Goal: Task Accomplishment & Management: Complete application form

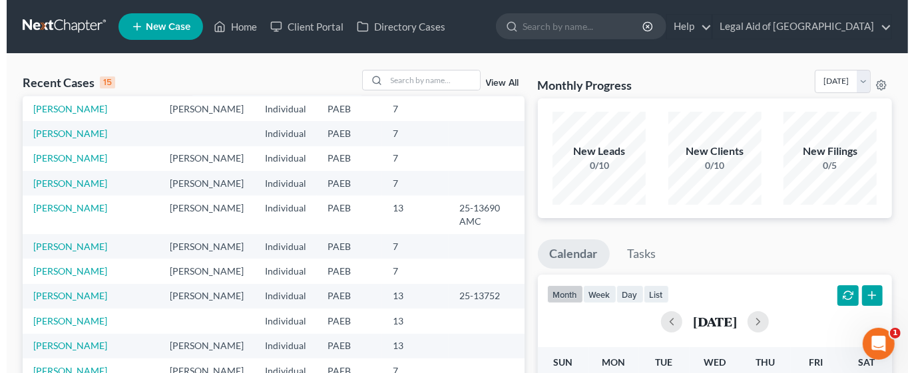
scroll to position [91, 0]
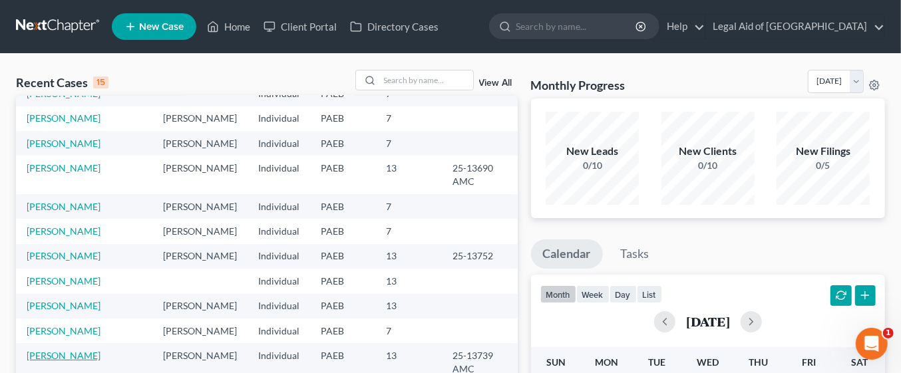
click at [100, 350] on link "[PERSON_NAME]" at bounding box center [64, 355] width 74 height 11
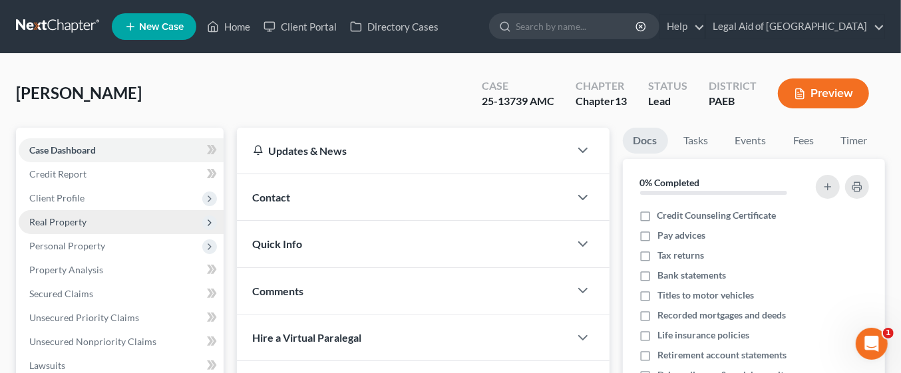
click at [95, 227] on span "Real Property" at bounding box center [121, 222] width 205 height 24
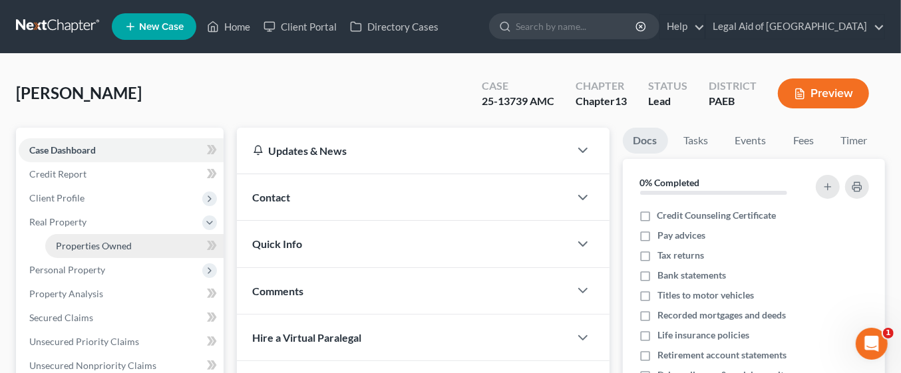
click at [136, 247] on link "Properties Owned" at bounding box center [134, 246] width 178 height 24
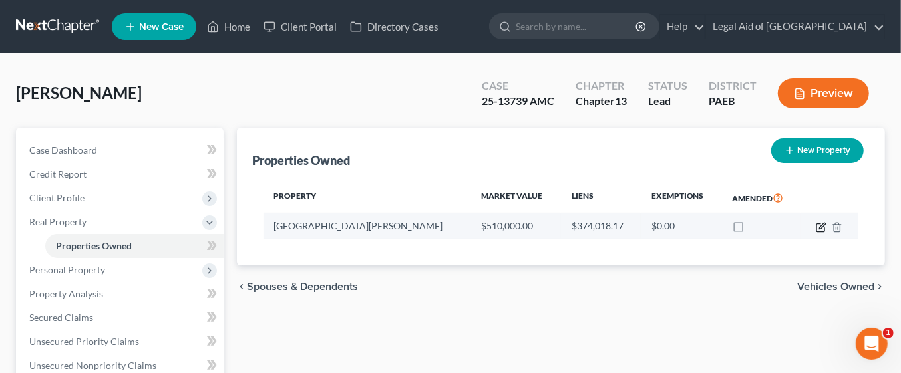
click at [820, 227] on icon "button" at bounding box center [821, 227] width 11 height 11
select select "39"
select select "14"
select select "3"
select select "5"
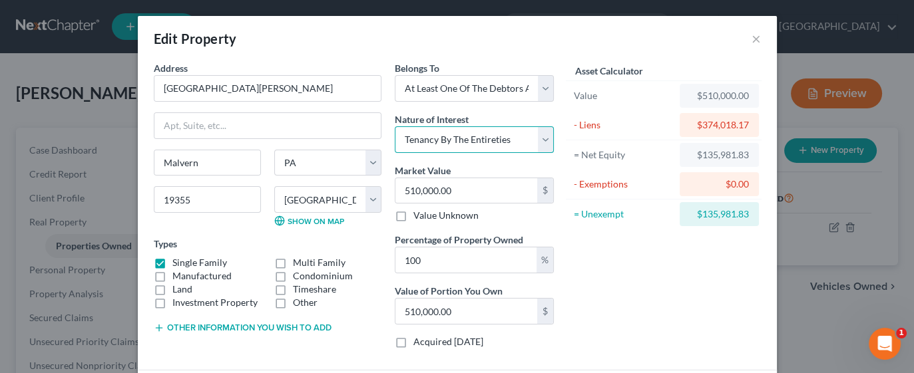
click at [542, 138] on select "Select Fee Simple Joint Tenant Life Estate Equitable Interest Future Interest T…" at bounding box center [474, 139] width 159 height 27
click at [609, 278] on div "Asset Calculator Value $510,000.00 - Liens $374,018.17 = Net Equity $135,981.83…" at bounding box center [663, 210] width 207 height 298
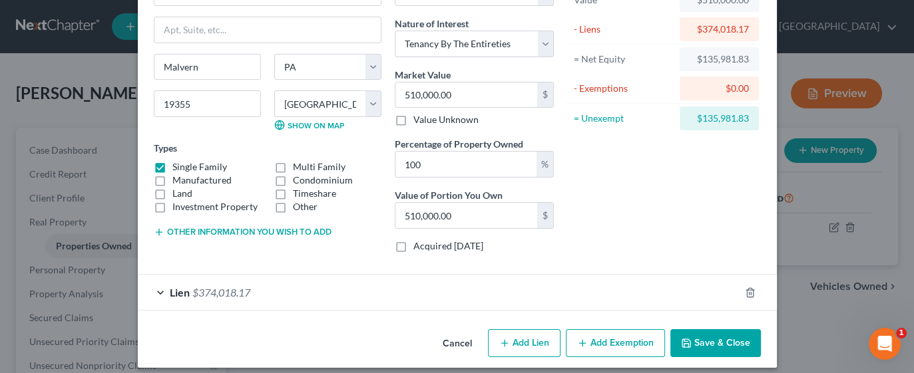
scroll to position [103, 0]
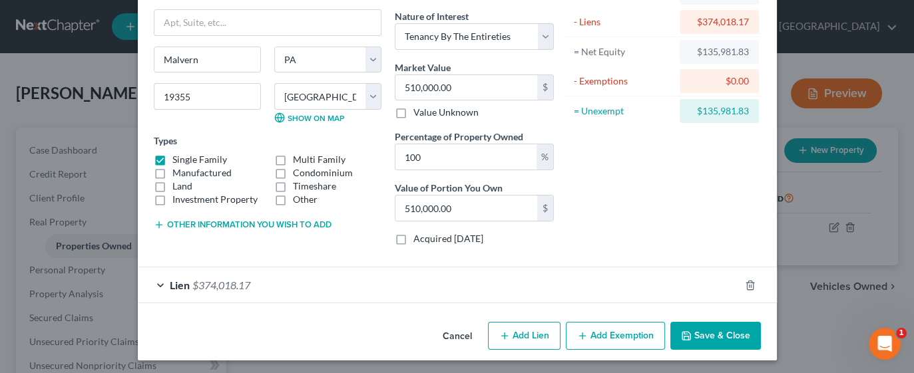
click at [618, 335] on button "Add Exemption" at bounding box center [615, 336] width 99 height 28
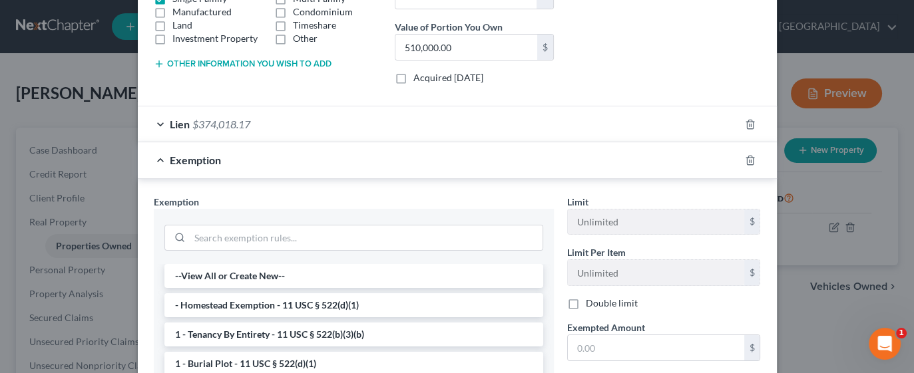
scroll to position [264, 0]
click at [347, 331] on li "1 - Tenancy By Entirety - 11 USC § 522(b)(3)(b)" at bounding box center [353, 335] width 379 height 24
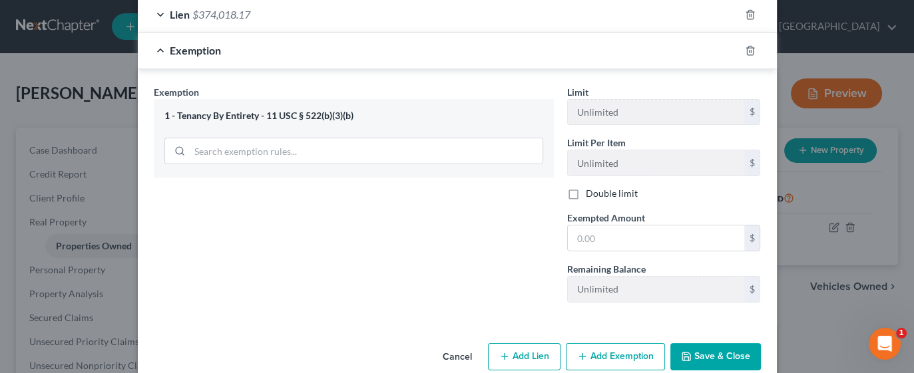
scroll to position [393, 0]
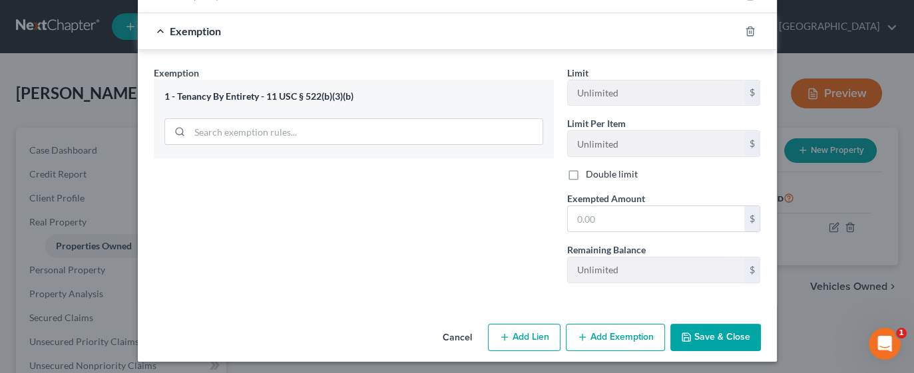
click at [713, 331] on button "Save & Close" at bounding box center [715, 338] width 91 height 28
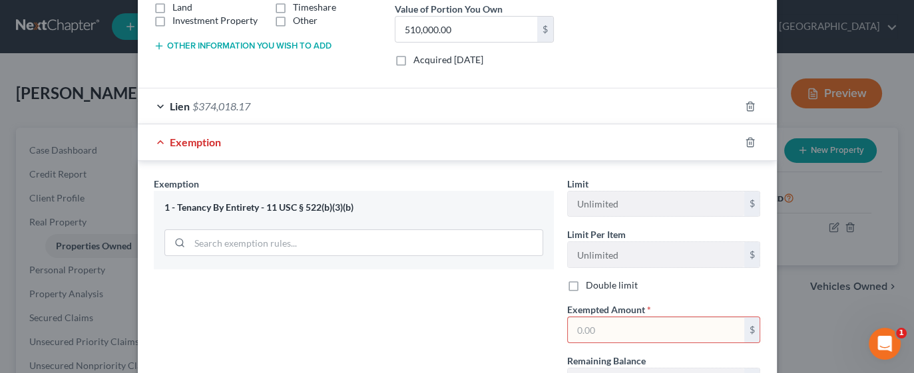
scroll to position [317, 0]
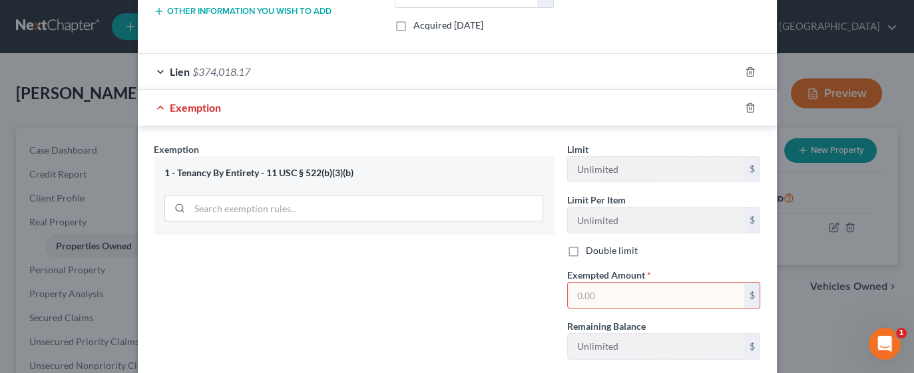
click at [616, 296] on input "text" at bounding box center [656, 295] width 176 height 25
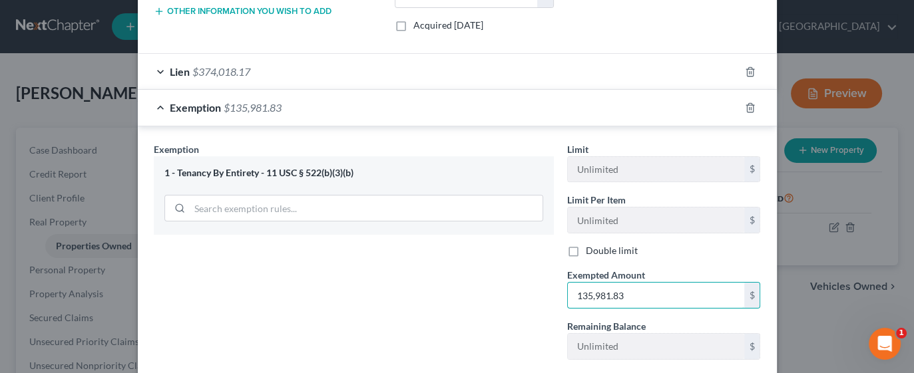
type input "135,981.83"
click at [495, 327] on div "Exemption Set must be selected for CA. Exemption * 1 - Tenancy By Entirety - 11…" at bounding box center [353, 256] width 413 height 228
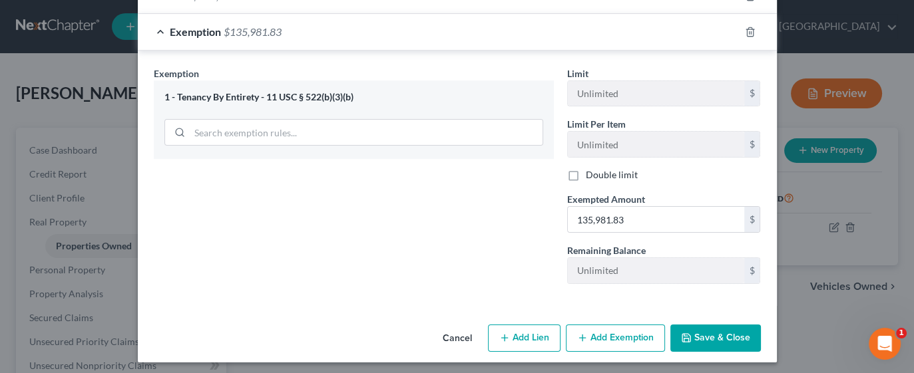
scroll to position [393, 0]
click at [627, 333] on button "Add Exemption" at bounding box center [615, 338] width 99 height 28
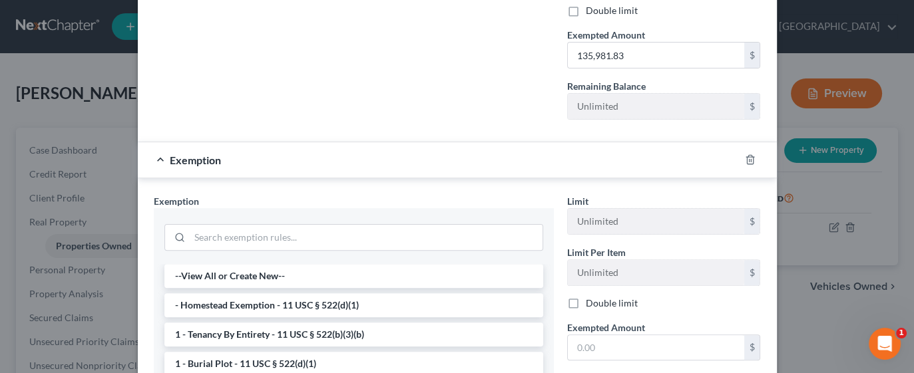
scroll to position [558, 0]
click at [745, 154] on icon "button" at bounding box center [750, 159] width 11 height 11
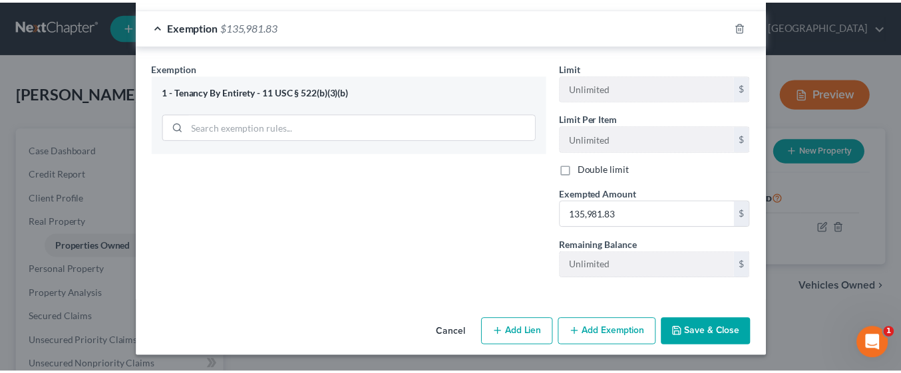
scroll to position [393, 0]
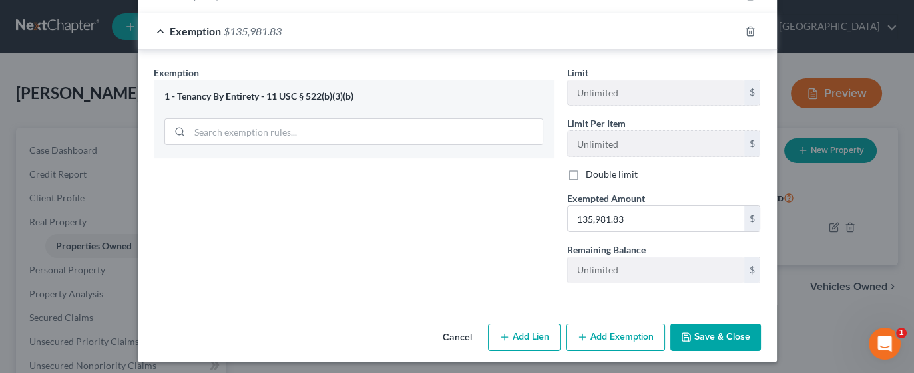
click at [718, 333] on button "Save & Close" at bounding box center [715, 338] width 91 height 28
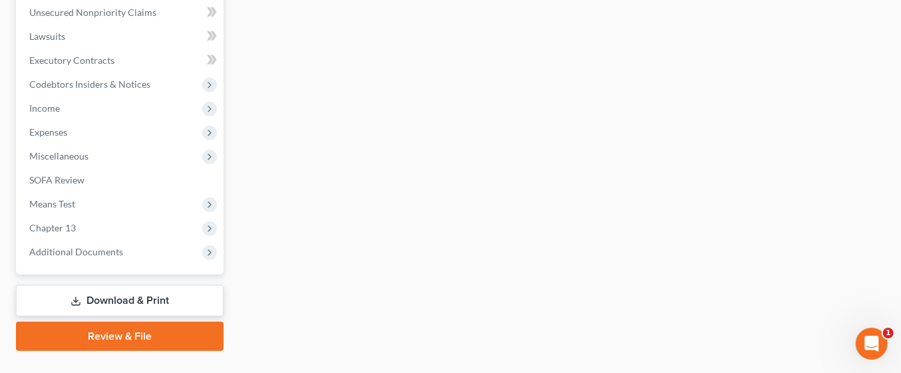
scroll to position [379, 0]
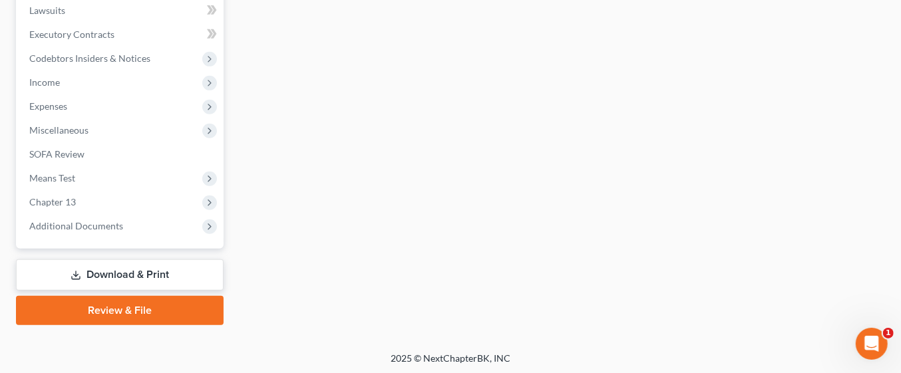
click at [170, 270] on link "Download & Print" at bounding box center [120, 275] width 208 height 31
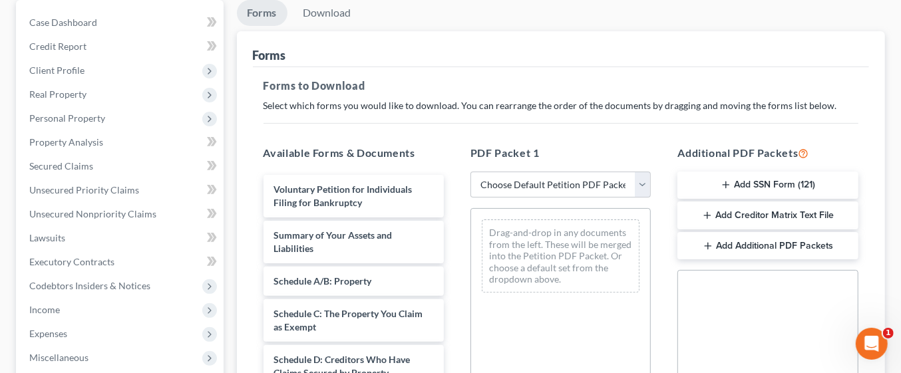
scroll to position [130, 0]
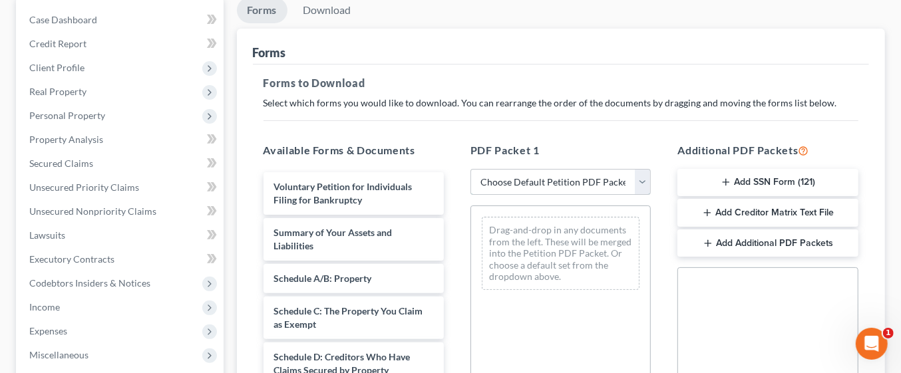
click at [645, 183] on select "Choose Default Petition PDF Packet Complete Bankruptcy Petition (all forms and …" at bounding box center [561, 182] width 180 height 27
select select "0"
click at [471, 169] on select "Choose Default Petition PDF Packet Complete Bankruptcy Petition (all forms and …" at bounding box center [561, 182] width 180 height 27
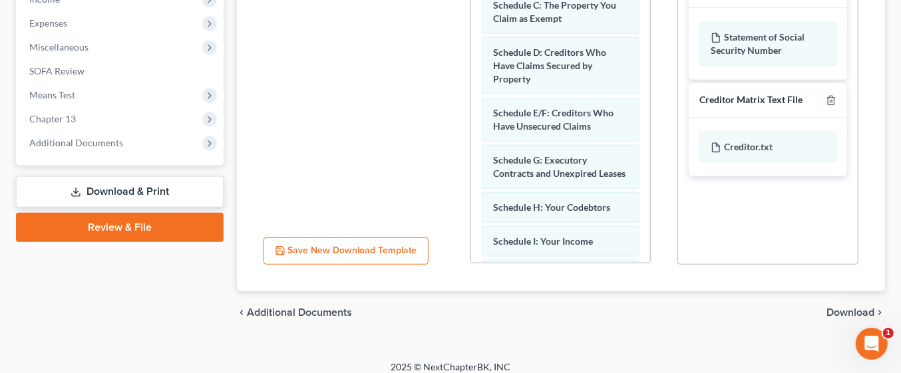
scroll to position [447, 0]
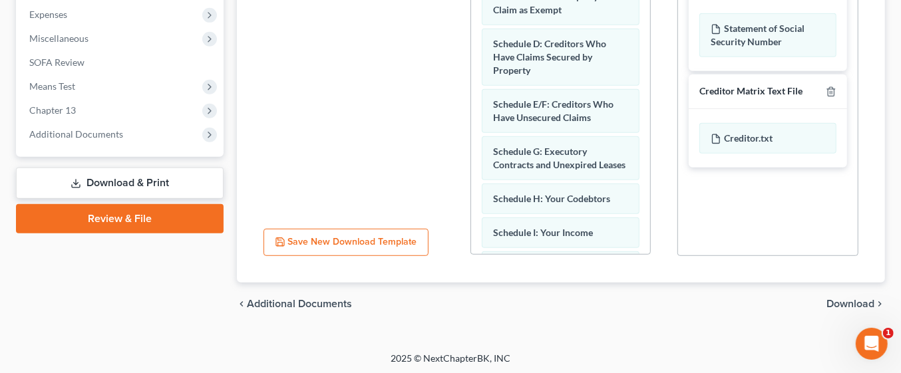
click at [857, 294] on div "chevron_left Additional Documents Download chevron_right" at bounding box center [561, 304] width 649 height 43
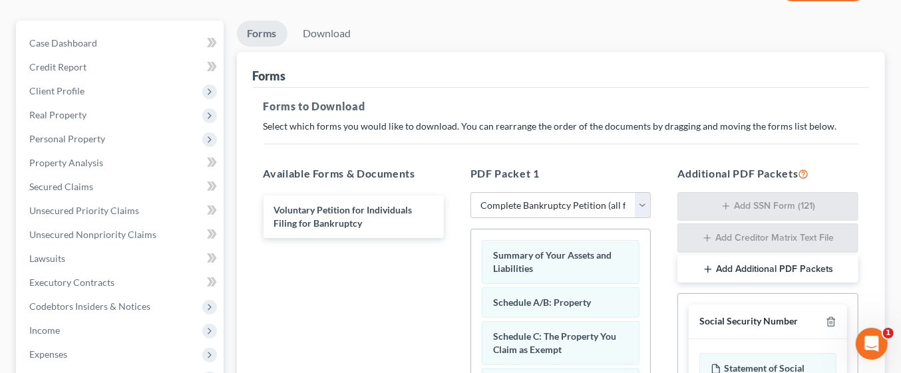
scroll to position [23, 0]
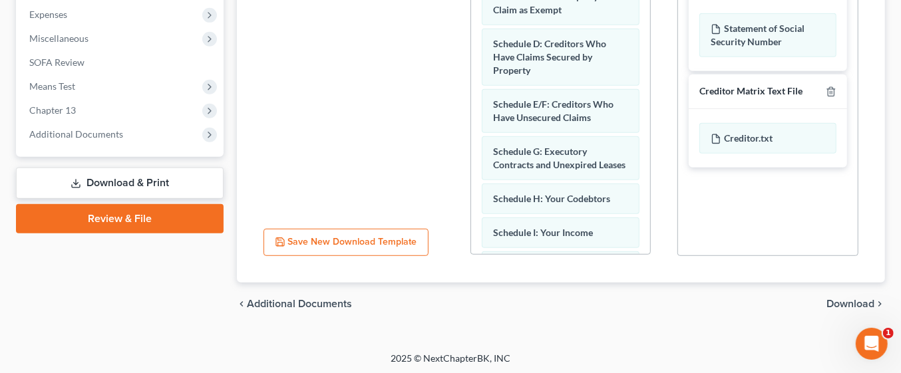
click at [858, 305] on span "Download" at bounding box center [851, 304] width 48 height 11
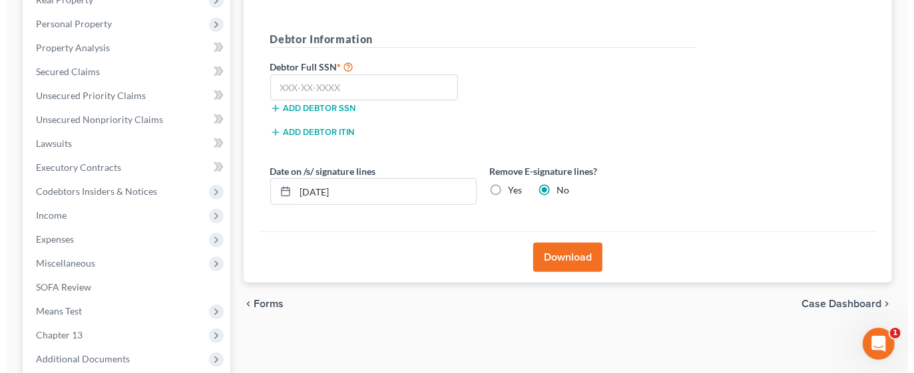
scroll to position [216, 0]
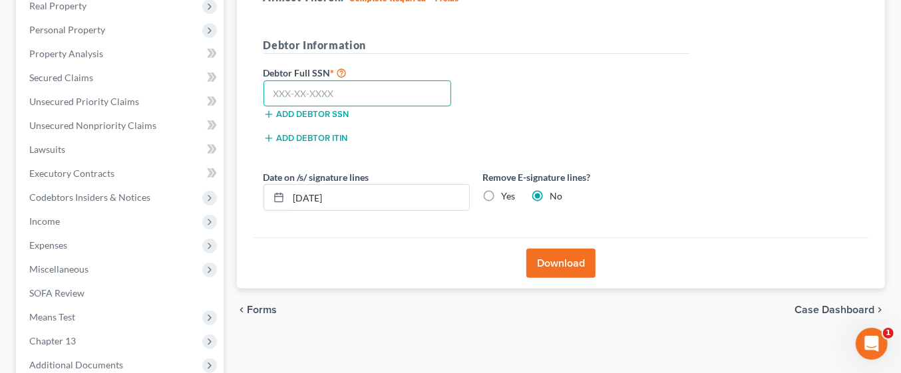
paste input "165-56-2677"
type input "165-56-2677"
click at [566, 263] on button "Download" at bounding box center [560, 263] width 69 height 29
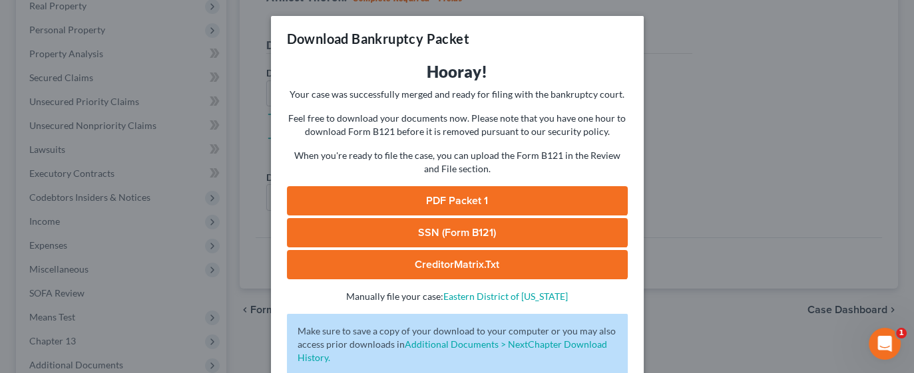
click at [519, 202] on link "PDF Packet 1" at bounding box center [457, 200] width 341 height 29
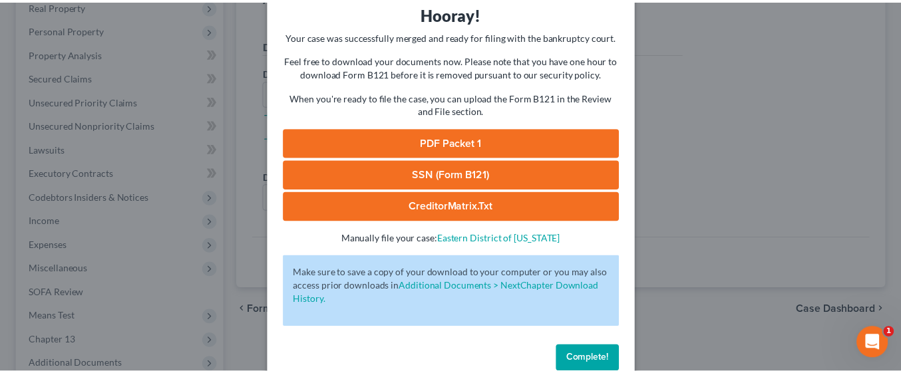
scroll to position [83, 0]
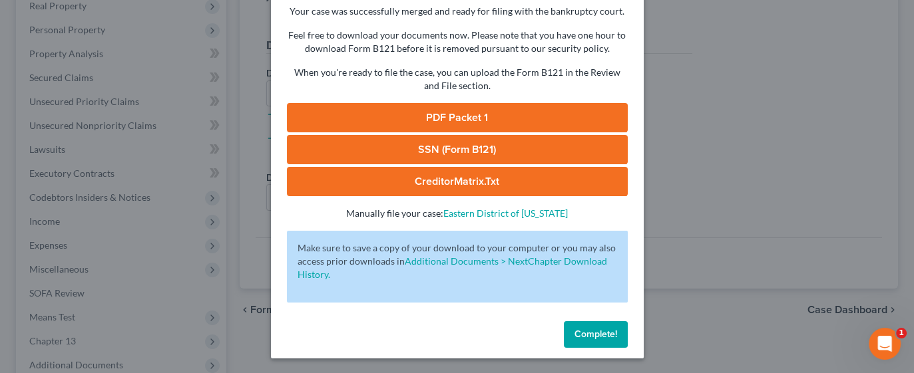
click at [603, 334] on span "Complete!" at bounding box center [595, 334] width 43 height 11
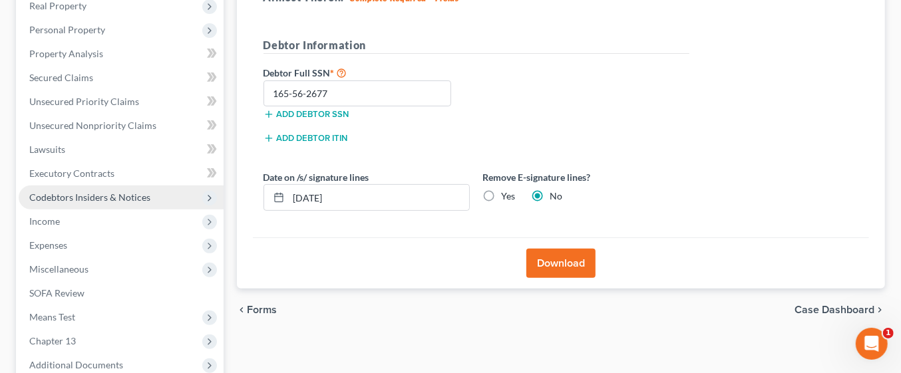
click at [146, 201] on span "Codebtors Insiders & Notices" at bounding box center [121, 198] width 205 height 24
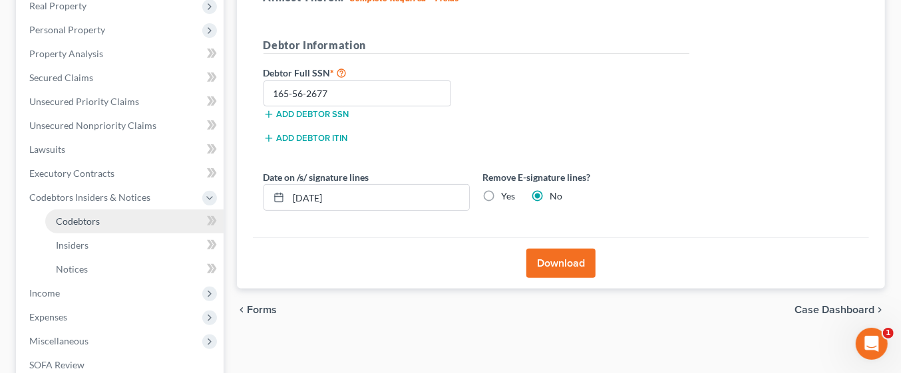
click at [138, 214] on link "Codebtors" at bounding box center [134, 222] width 178 height 24
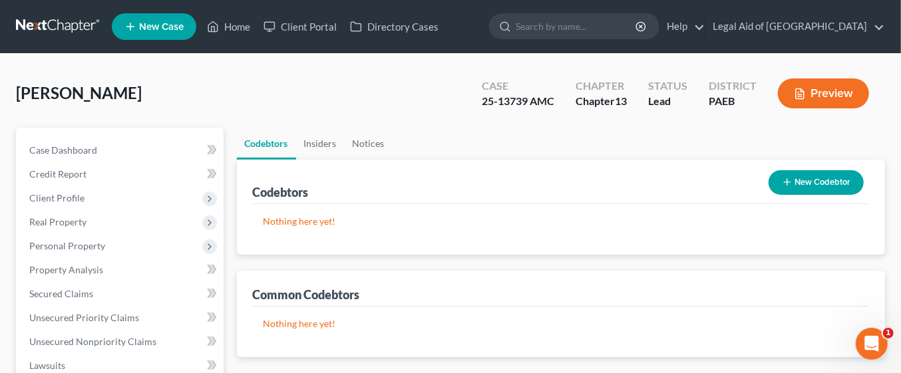
click at [809, 184] on button "New Codebtor" at bounding box center [816, 182] width 95 height 25
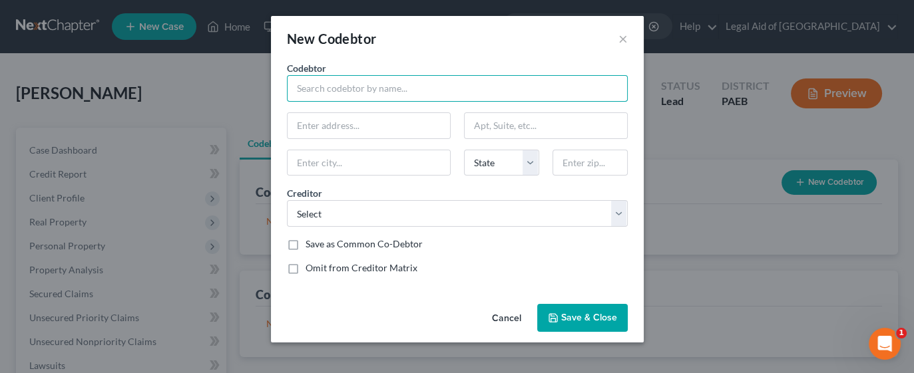
click at [373, 93] on input "text" at bounding box center [457, 88] width 341 height 27
type input "Michael Lombertino"
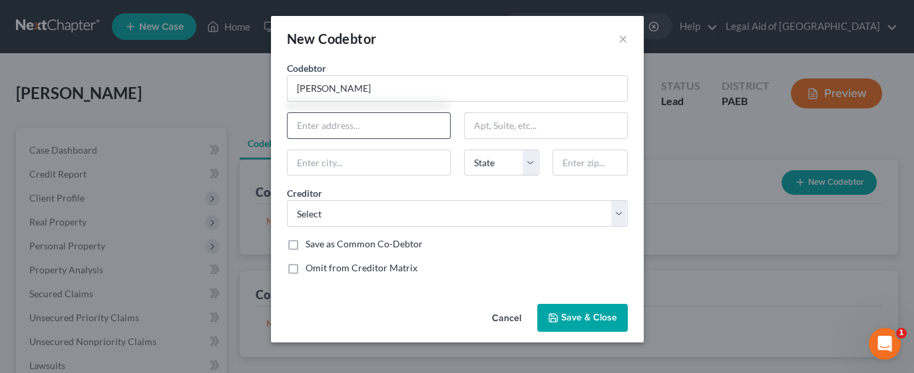
click at [363, 125] on input "text" at bounding box center [369, 125] width 162 height 25
type input "1"
type input "1603 Barbara Drive"
click at [406, 161] on input "text" at bounding box center [369, 162] width 162 height 25
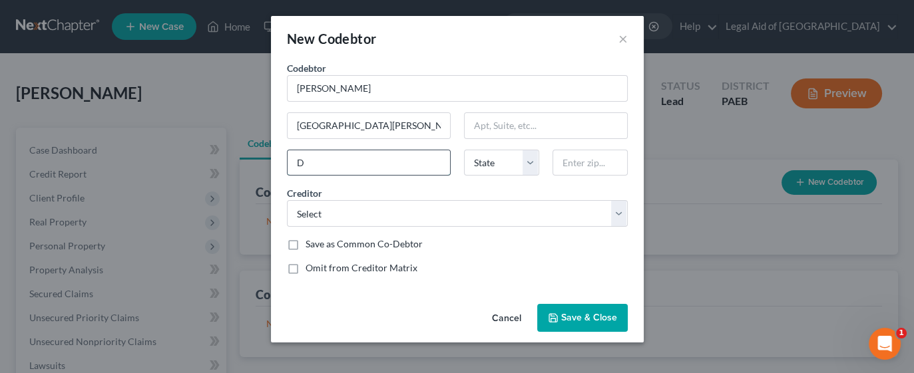
type input "Doylestown"
select select "39"
type input "18901"
click at [420, 158] on input "Doylestown" at bounding box center [369, 162] width 162 height 25
type input "Downingtown"
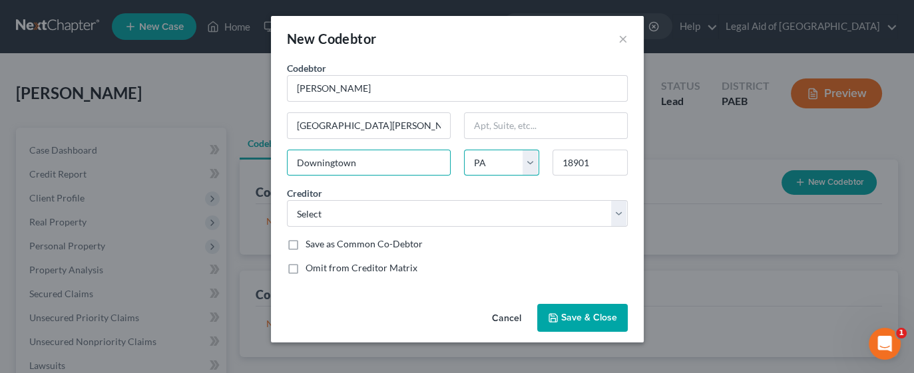
click at [522, 156] on select "State AL AK AR AZ CA CO CT DE DC FL GA GU HI ID IL IN IA KS KY LA ME MD MA MI M…" at bounding box center [501, 163] width 75 height 27
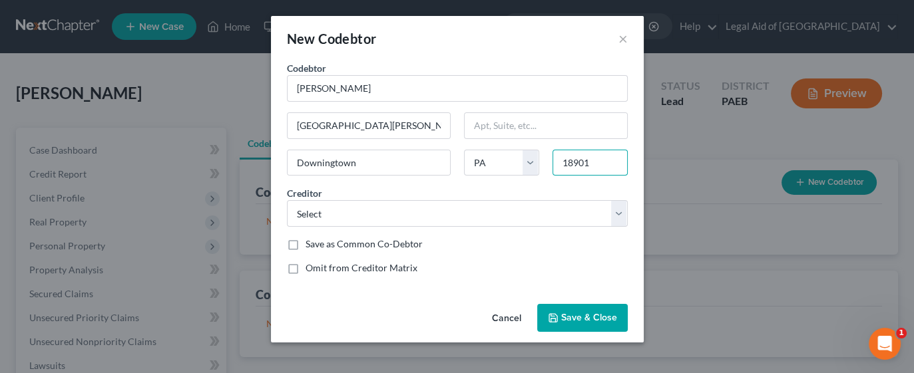
click at [592, 165] on input "18901" at bounding box center [589, 163] width 75 height 27
type input "19335"
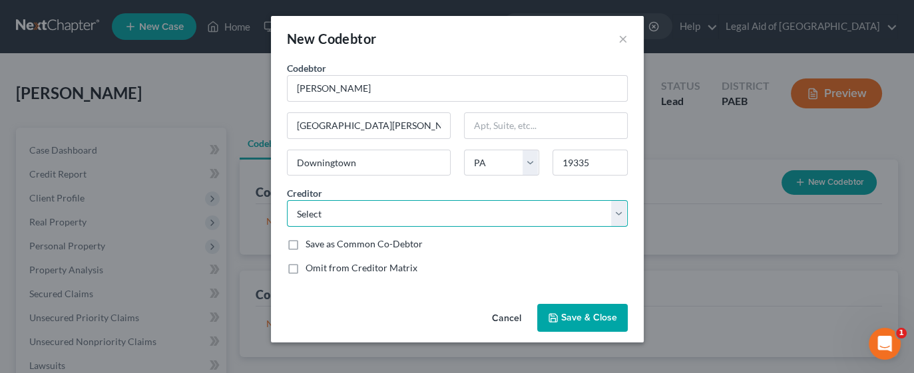
click at [627, 213] on select "Select Santander Auto Finance Credit Acceptance Corp Wells Fargo" at bounding box center [457, 213] width 341 height 27
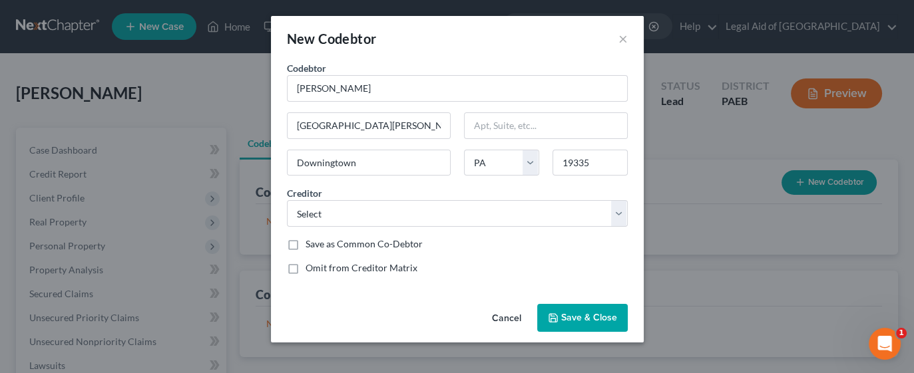
click at [596, 318] on span "Save & Close" at bounding box center [589, 317] width 56 height 11
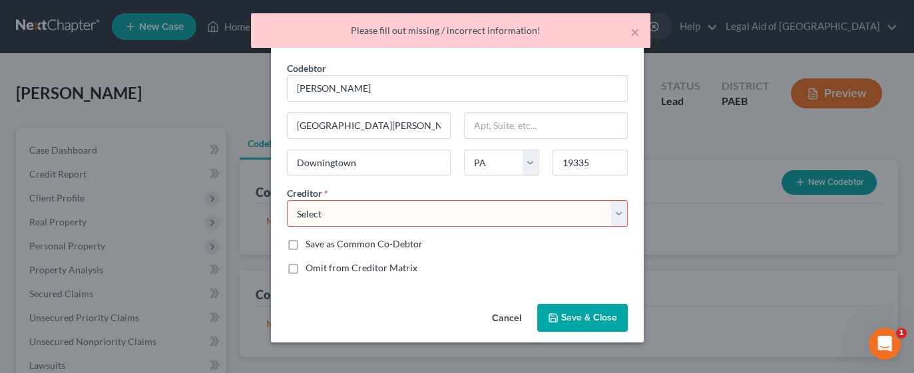
click at [620, 213] on select "Select Santander Auto Finance Credit Acceptance Corp Wells Fargo" at bounding box center [457, 213] width 341 height 27
select select "2"
click at [287, 200] on select "Select Santander Auto Finance Credit Acceptance Corp Wells Fargo" at bounding box center [457, 213] width 341 height 27
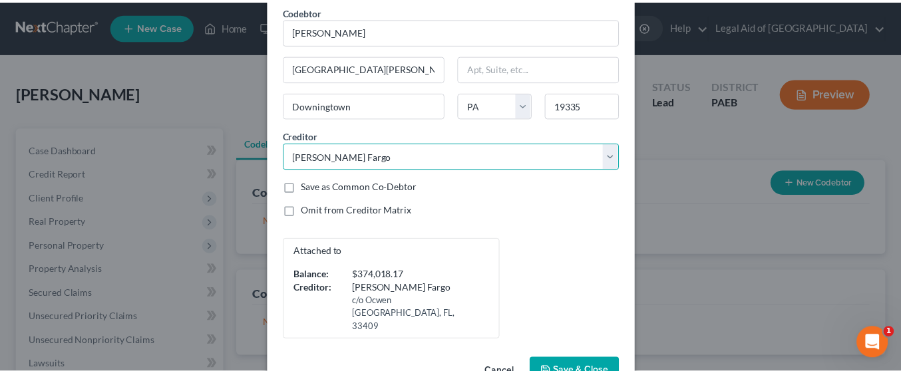
scroll to position [81, 0]
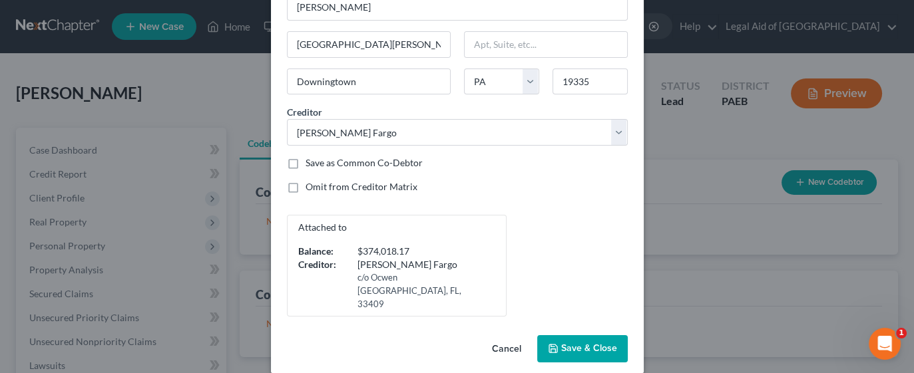
click at [576, 343] on span "Save & Close" at bounding box center [589, 348] width 56 height 11
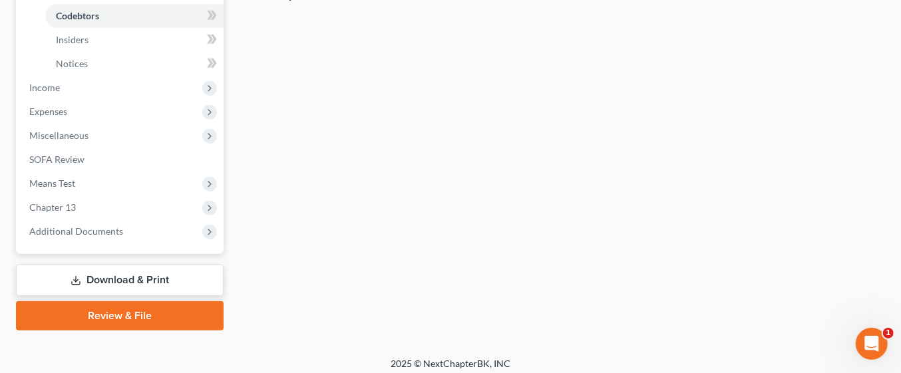
click at [136, 280] on link "Download & Print" at bounding box center [120, 280] width 208 height 31
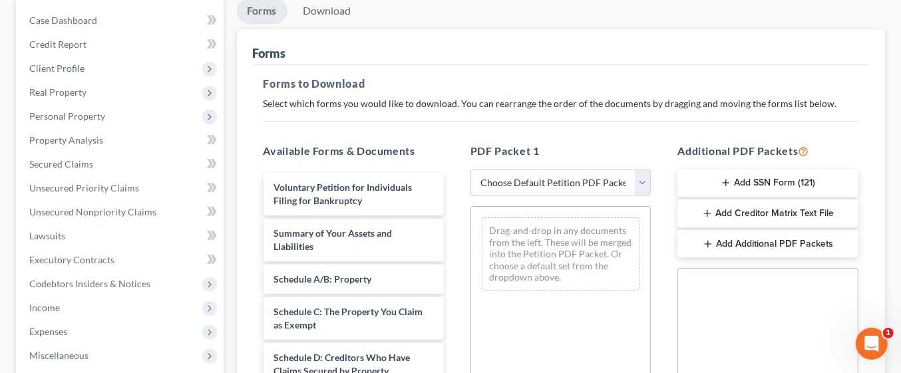
scroll to position [131, 0]
click at [650, 170] on select "Choose Default Petition PDF Packet Complete Bankruptcy Petition (all forms and …" at bounding box center [561, 181] width 180 height 27
click at [471, 168] on select "Choose Default Petition PDF Packet Complete Bankruptcy Petition (all forms and …" at bounding box center [561, 181] width 180 height 27
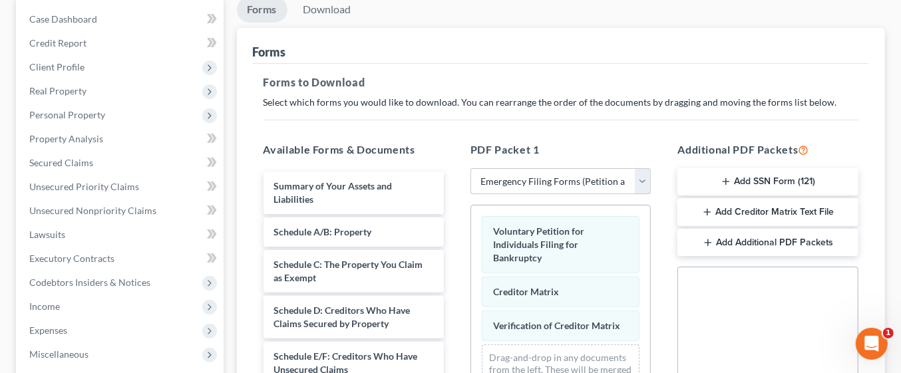
click at [644, 181] on select "Choose Default Petition PDF Packet Complete Bankruptcy Petition (all forms and …" at bounding box center [561, 181] width 180 height 27
select select "0"
click at [471, 168] on select "Choose Default Petition PDF Packet Complete Bankruptcy Petition (all forms and …" at bounding box center [561, 181] width 180 height 27
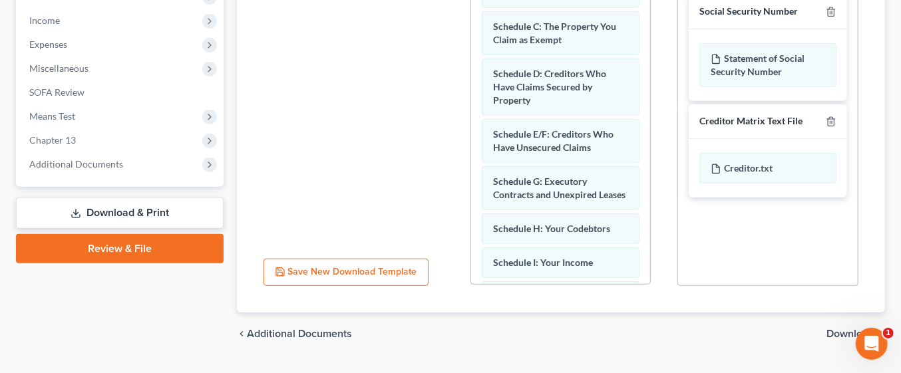
scroll to position [447, 0]
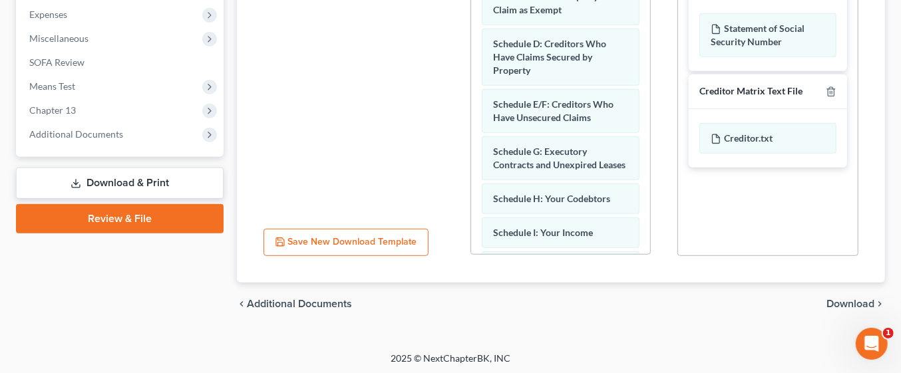
click at [864, 299] on span "Download" at bounding box center [851, 304] width 48 height 11
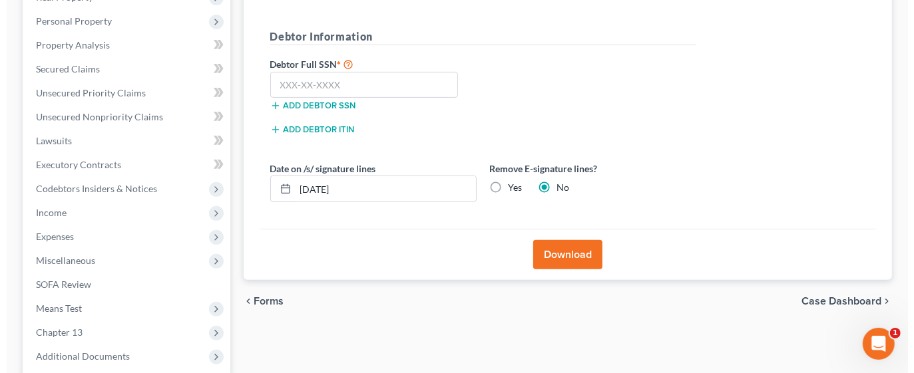
scroll to position [224, 0]
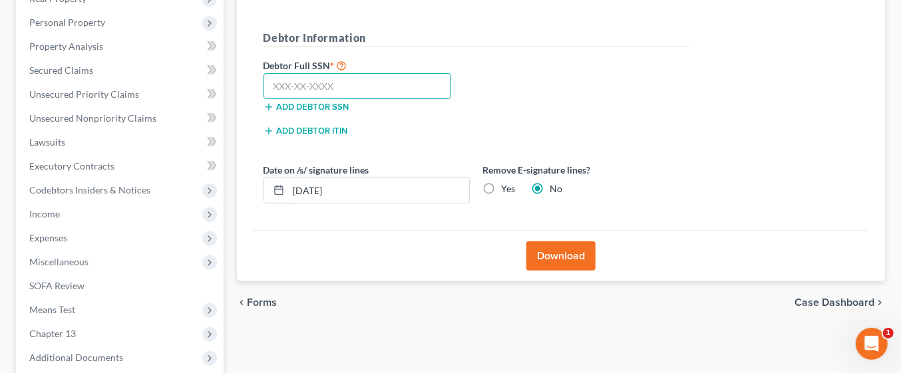
paste input "165-56-2677"
type input "165-56-2677"
click at [579, 254] on button "Download" at bounding box center [560, 256] width 69 height 29
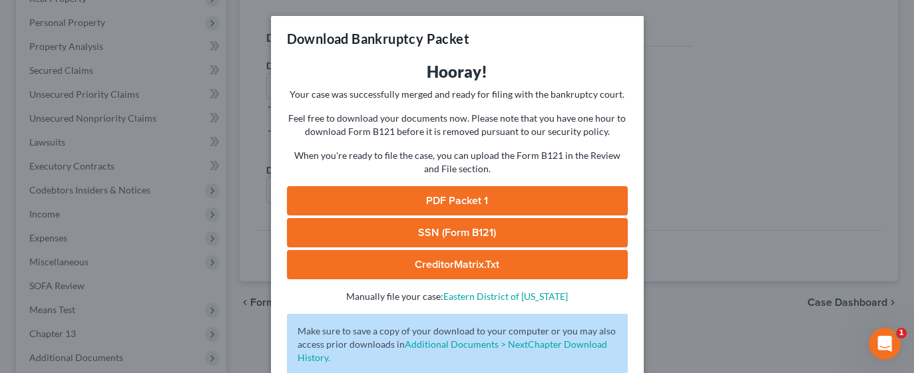
click at [508, 196] on link "PDF Packet 1" at bounding box center [457, 200] width 341 height 29
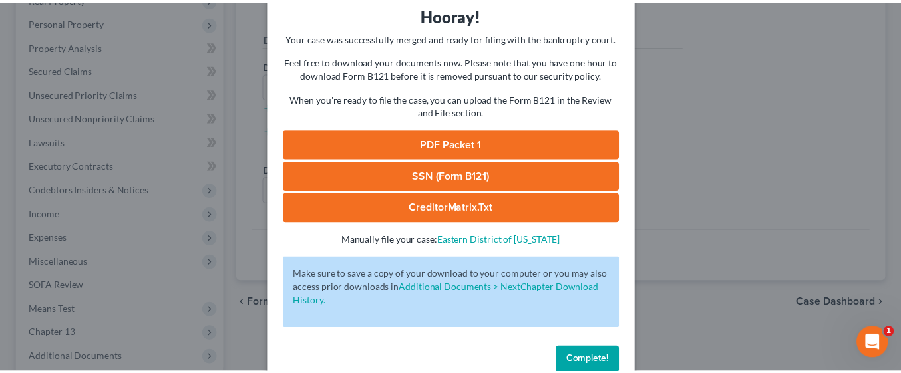
scroll to position [83, 0]
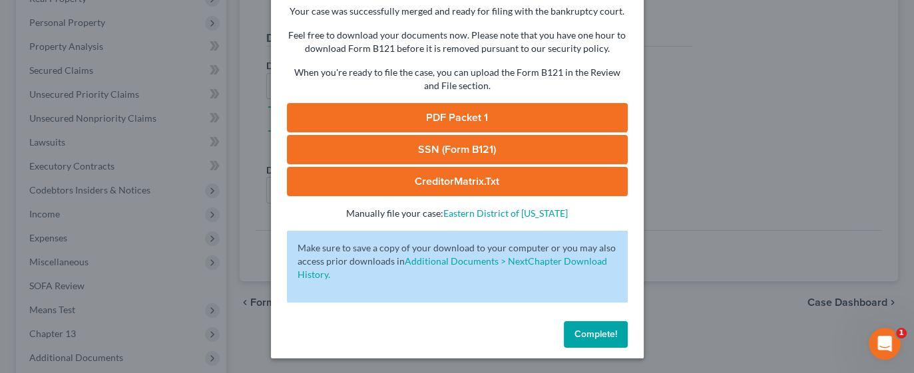
click at [599, 329] on span "Complete!" at bounding box center [595, 334] width 43 height 11
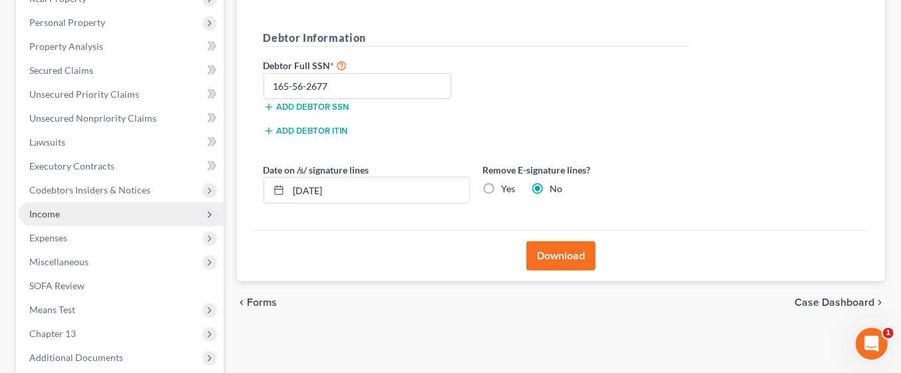
click at [88, 211] on span "Income" at bounding box center [121, 214] width 205 height 24
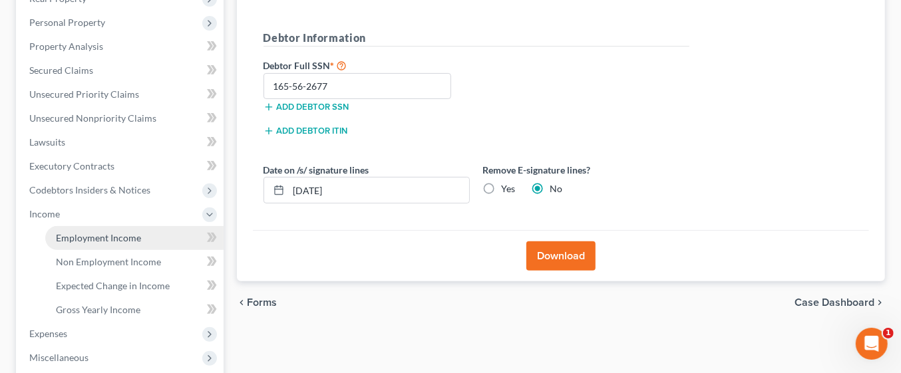
click at [160, 236] on link "Employment Income" at bounding box center [134, 238] width 178 height 24
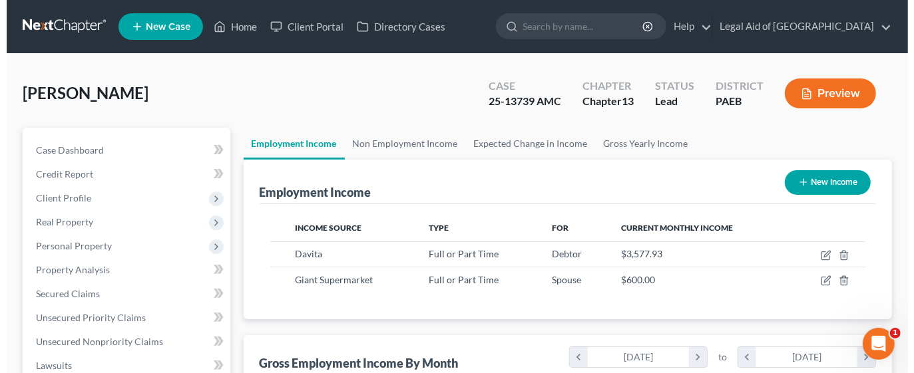
scroll to position [236, 363]
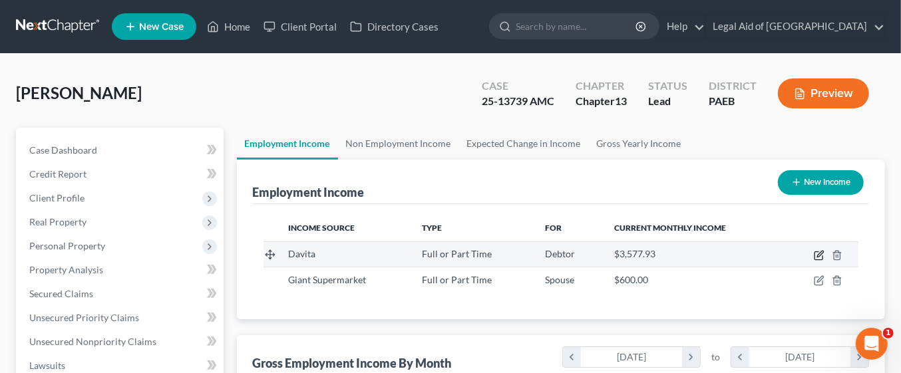
click at [814, 258] on icon "button" at bounding box center [819, 255] width 11 height 11
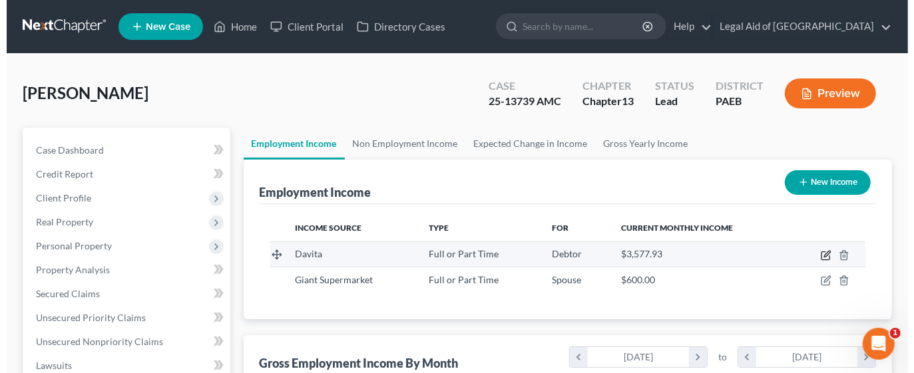
select select "0"
select select "39"
select select "2"
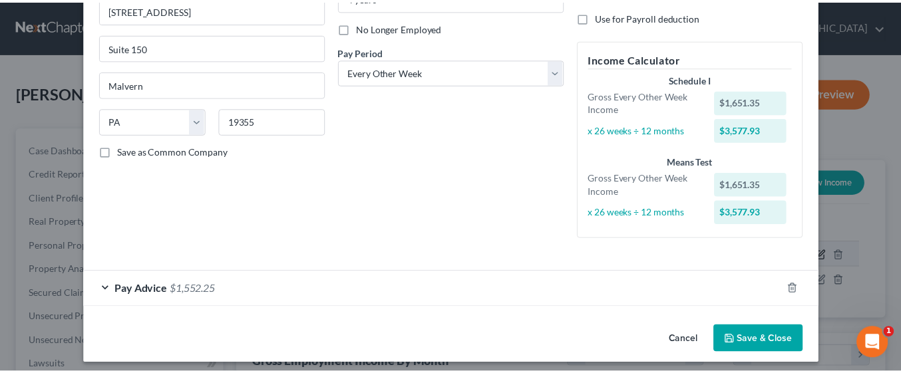
scroll to position [172, 0]
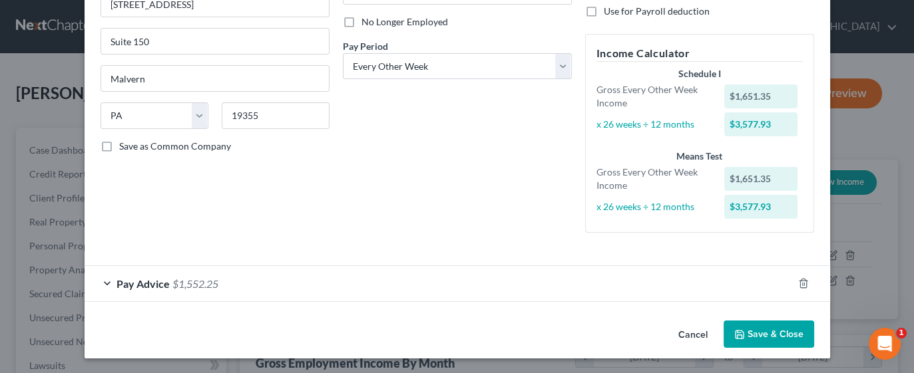
click at [757, 333] on button "Save & Close" at bounding box center [768, 335] width 91 height 28
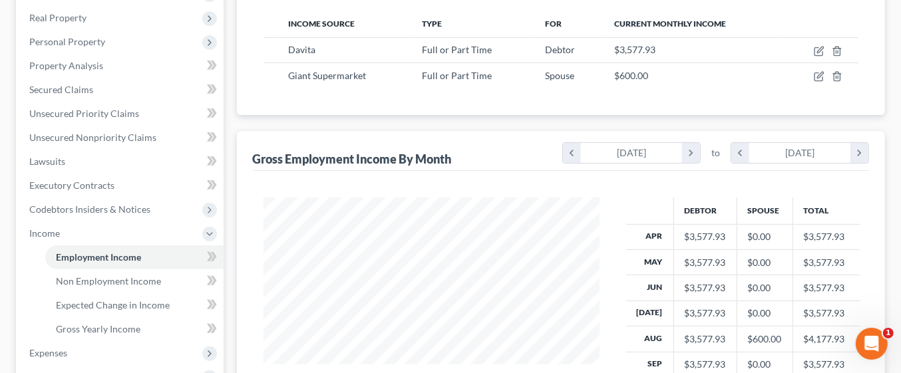
scroll to position [208, 0]
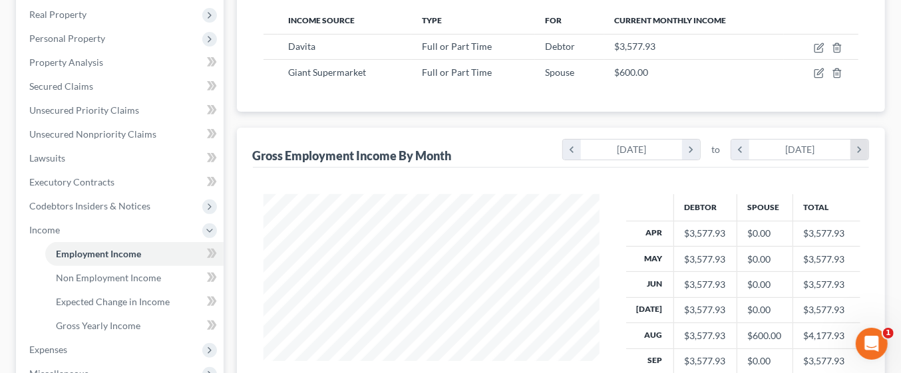
click at [864, 151] on icon "chevron_right" at bounding box center [860, 150] width 18 height 20
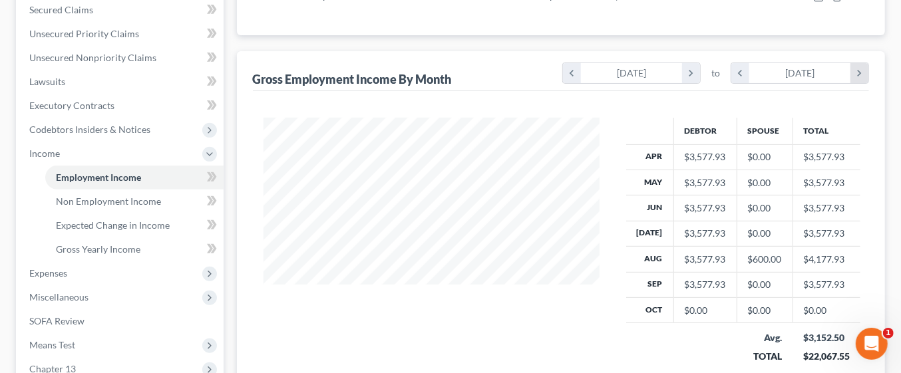
scroll to position [276, 0]
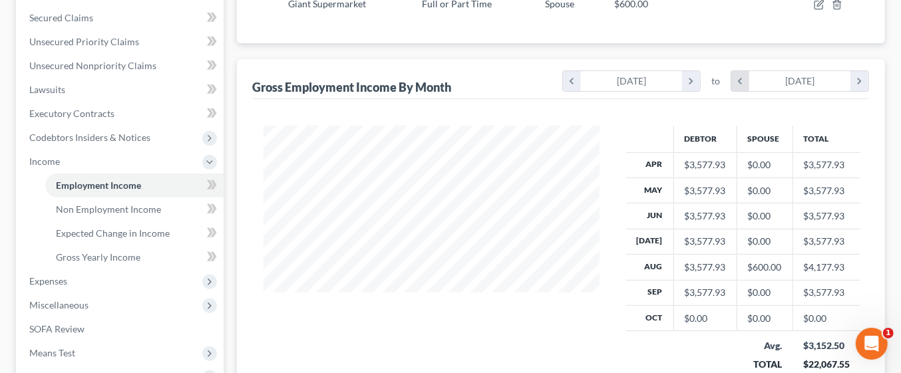
click at [740, 79] on icon "chevron_left" at bounding box center [740, 81] width 18 height 20
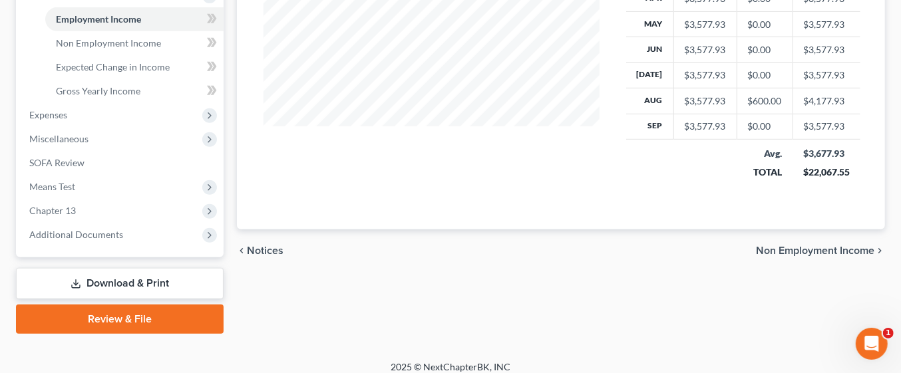
scroll to position [451, 0]
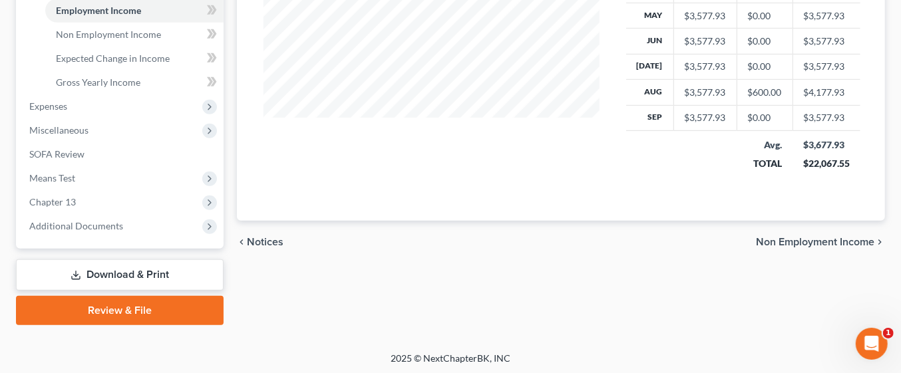
click at [785, 239] on span "Non Employment Income" at bounding box center [815, 242] width 118 height 11
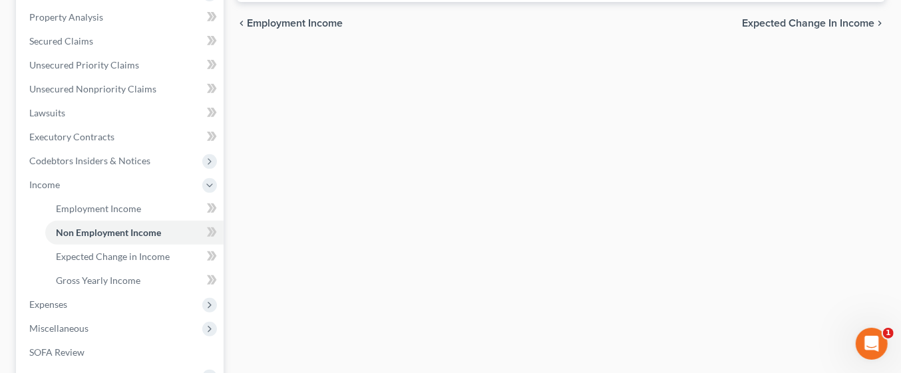
scroll to position [254, 0]
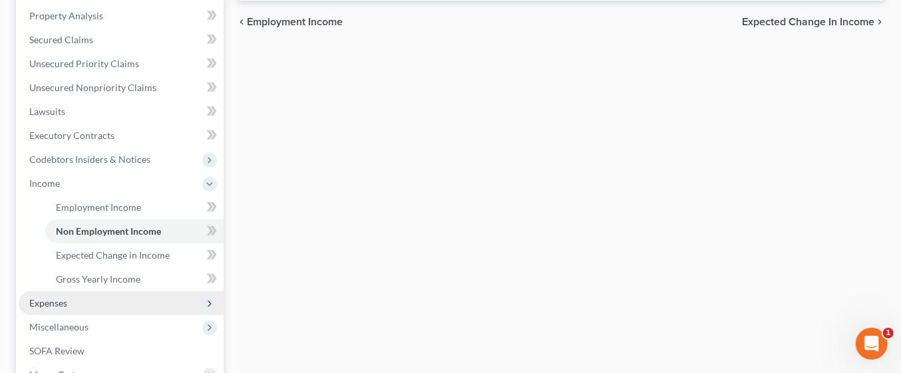
click at [53, 301] on span "Expenses" at bounding box center [48, 303] width 38 height 11
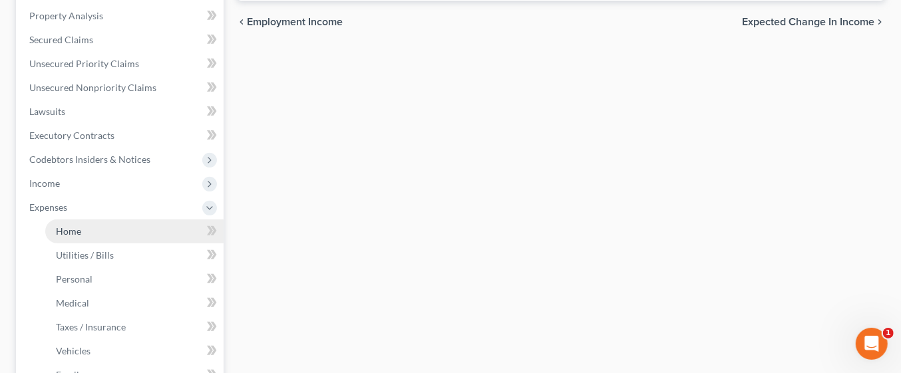
click at [119, 227] on link "Home" at bounding box center [134, 232] width 178 height 24
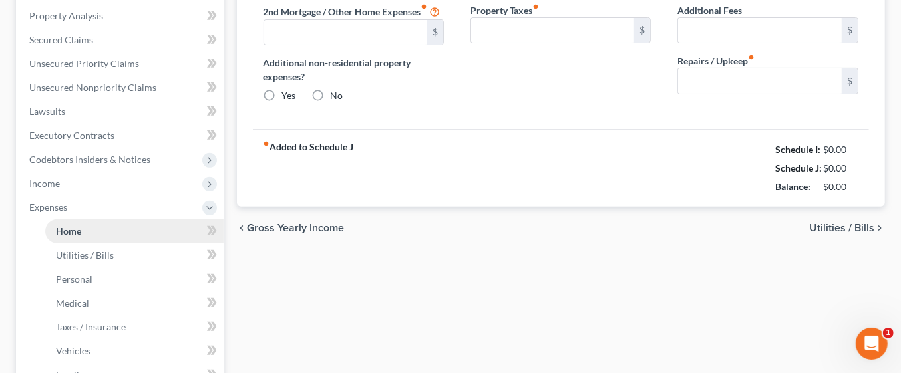
type input "1,300.00"
type input "0.00"
radio input "true"
type input "0.00"
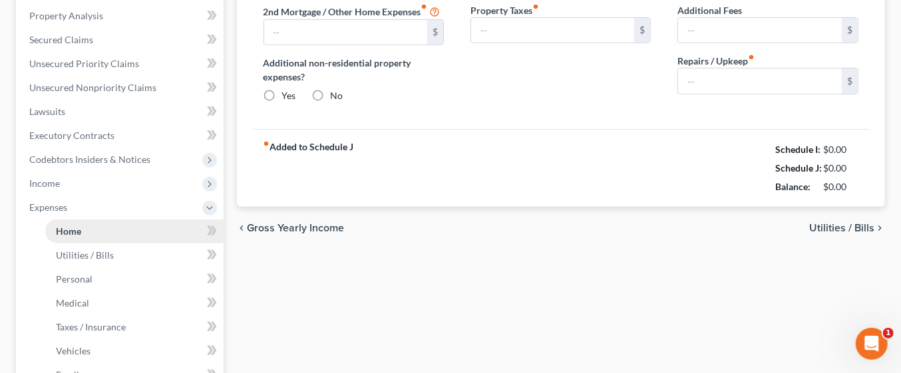
type input "325.00"
type input "0.00"
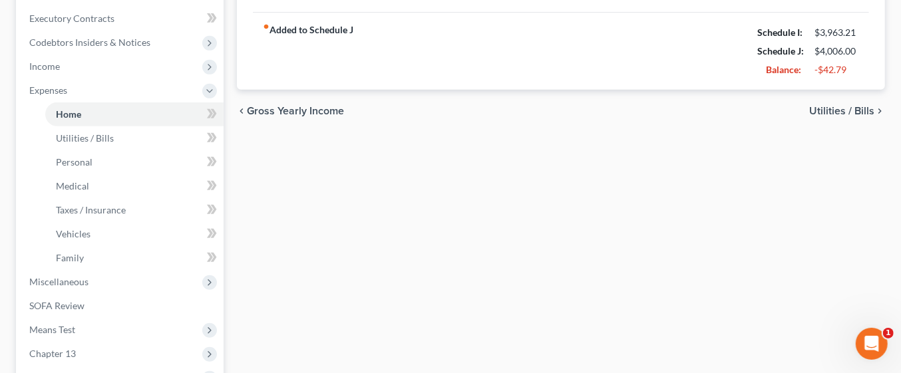
scroll to position [380, 0]
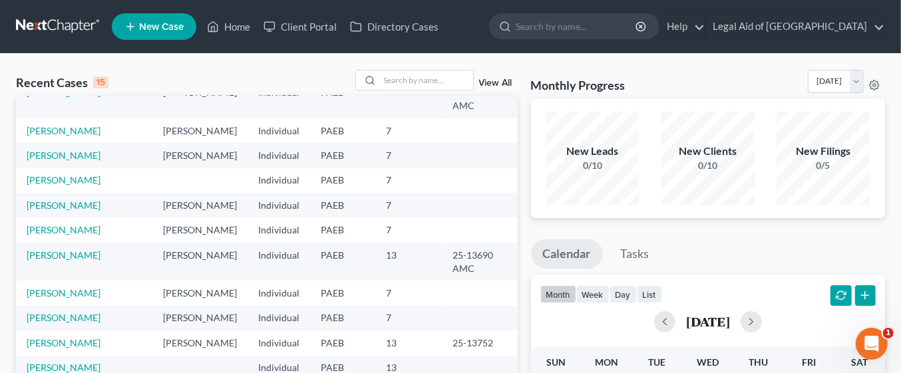
scroll to position [91, 0]
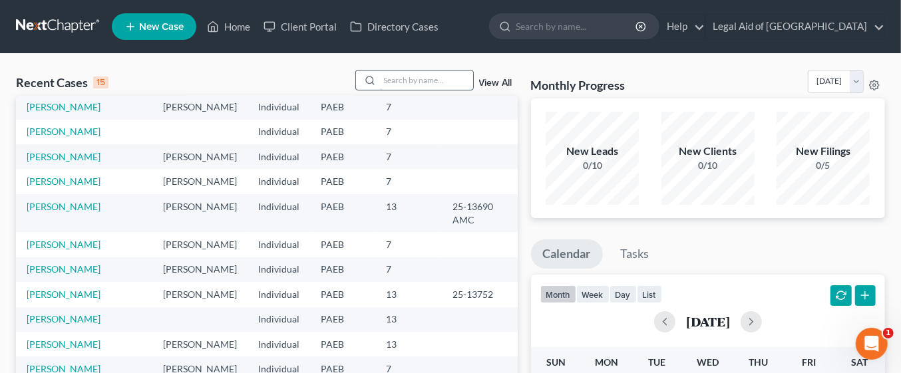
click at [425, 83] on input "search" at bounding box center [426, 80] width 93 height 19
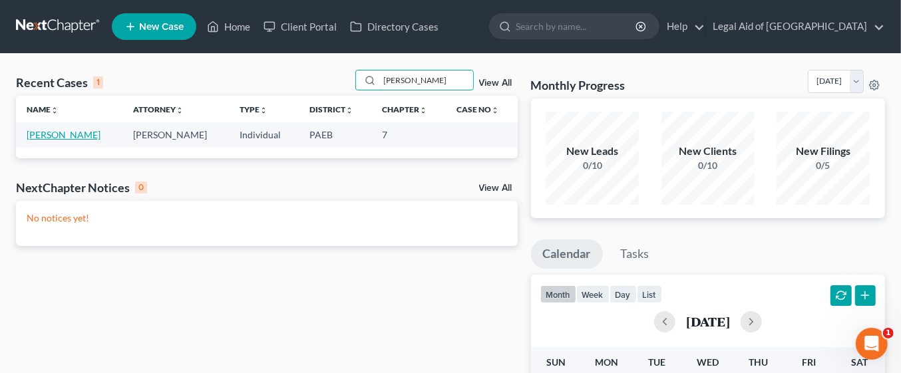
type input "[PERSON_NAME]"
click at [89, 136] on link "[PERSON_NAME]" at bounding box center [64, 134] width 74 height 11
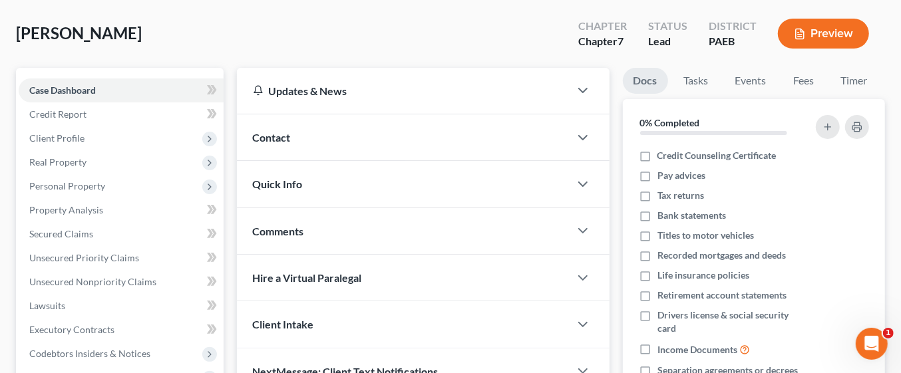
scroll to position [94, 0]
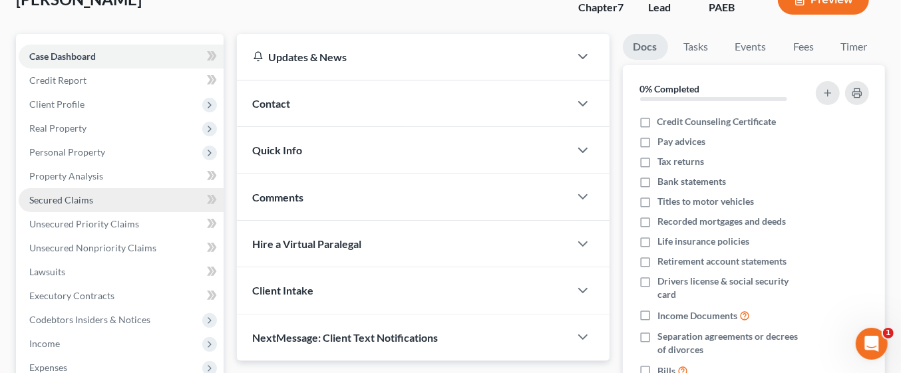
click at [94, 203] on link "Secured Claims" at bounding box center [121, 200] width 205 height 24
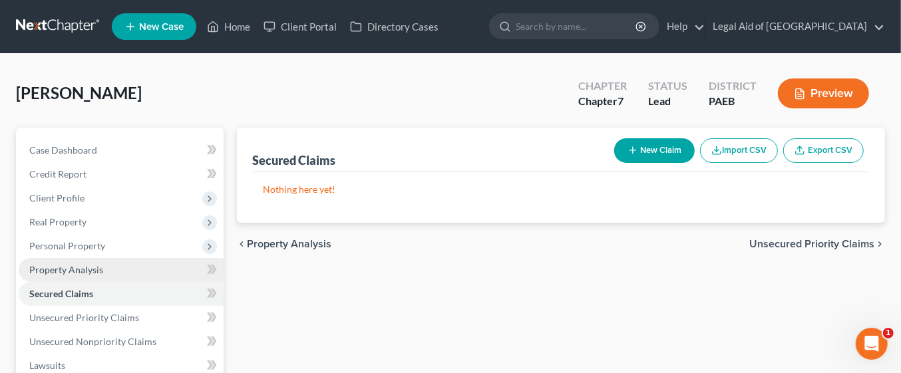
click at [77, 266] on span "Property Analysis" at bounding box center [66, 269] width 74 height 11
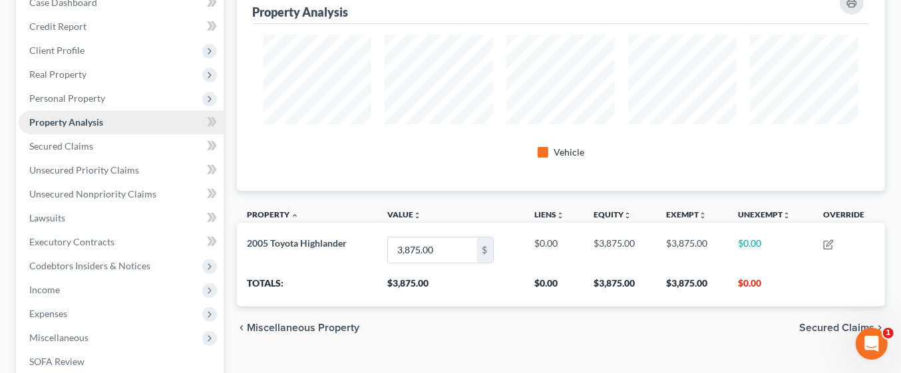
scroll to position [143, 0]
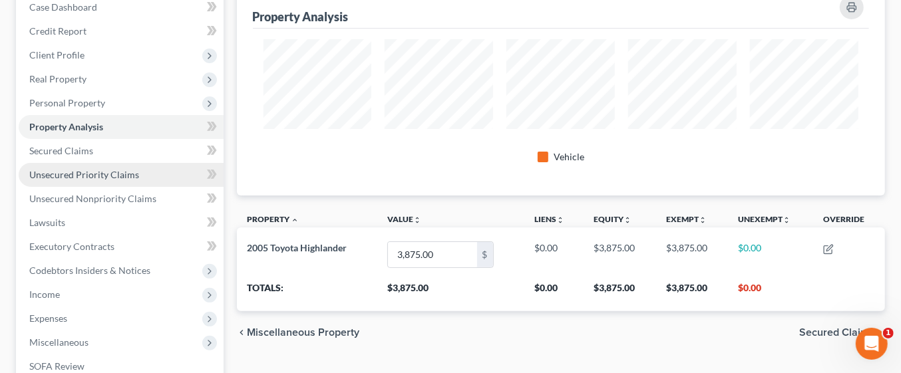
click at [95, 176] on span "Unsecured Priority Claims" at bounding box center [84, 174] width 110 height 11
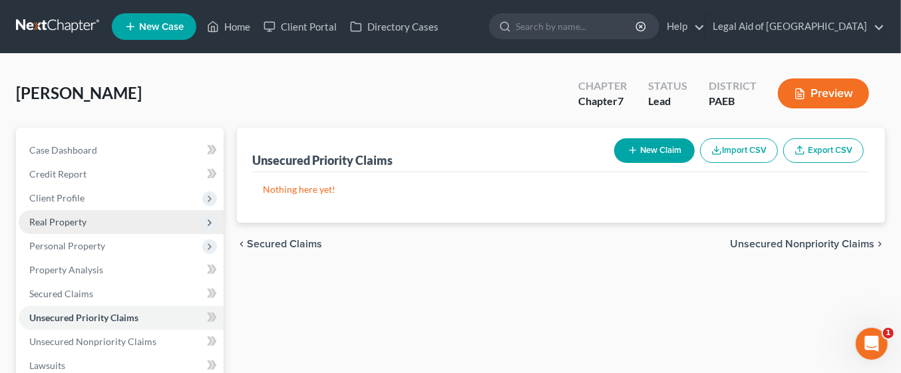
click at [118, 225] on span "Real Property" at bounding box center [121, 222] width 205 height 24
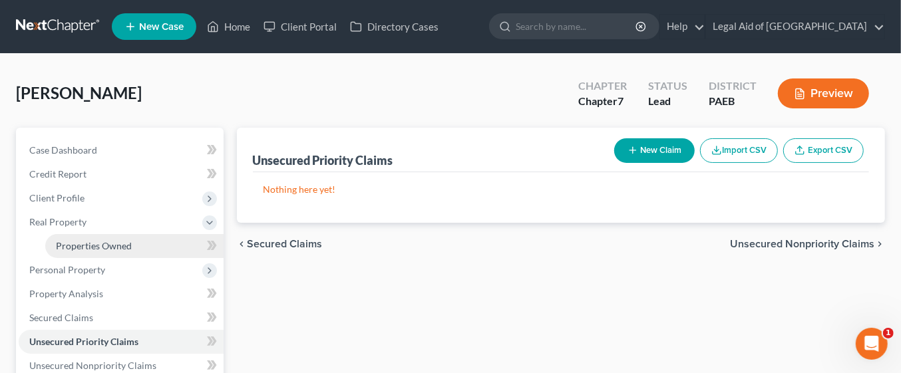
click at [123, 243] on span "Properties Owned" at bounding box center [94, 245] width 76 height 11
